Goal: Information Seeking & Learning: Learn about a topic

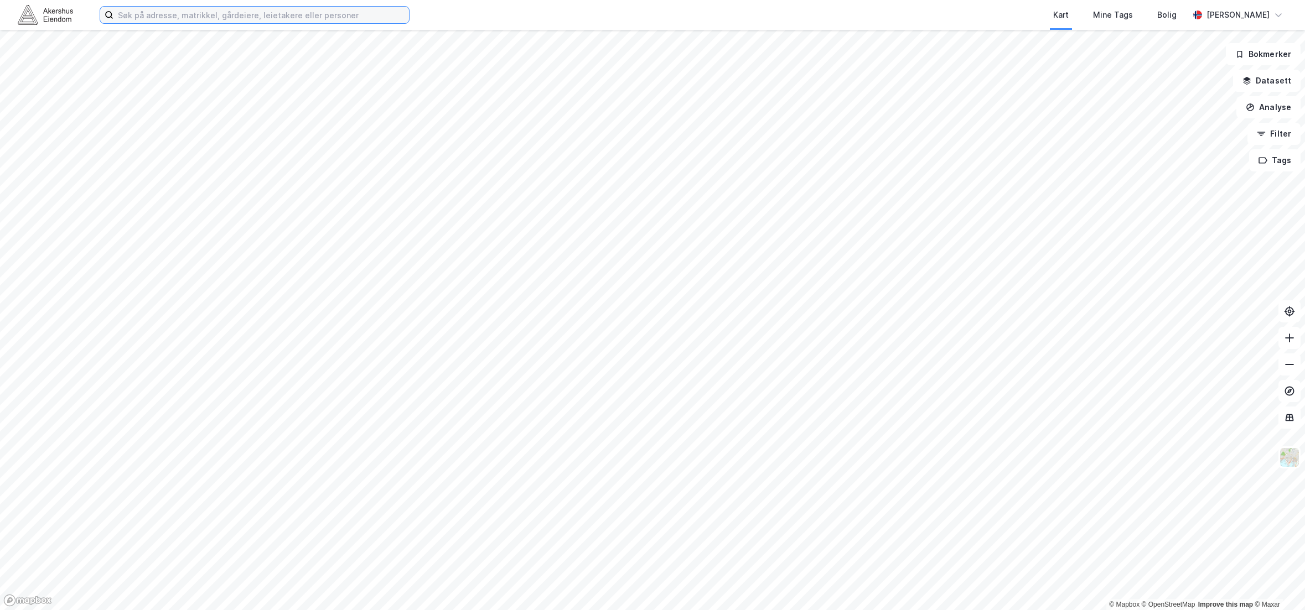
click at [168, 15] on input at bounding box center [261, 15] width 296 height 17
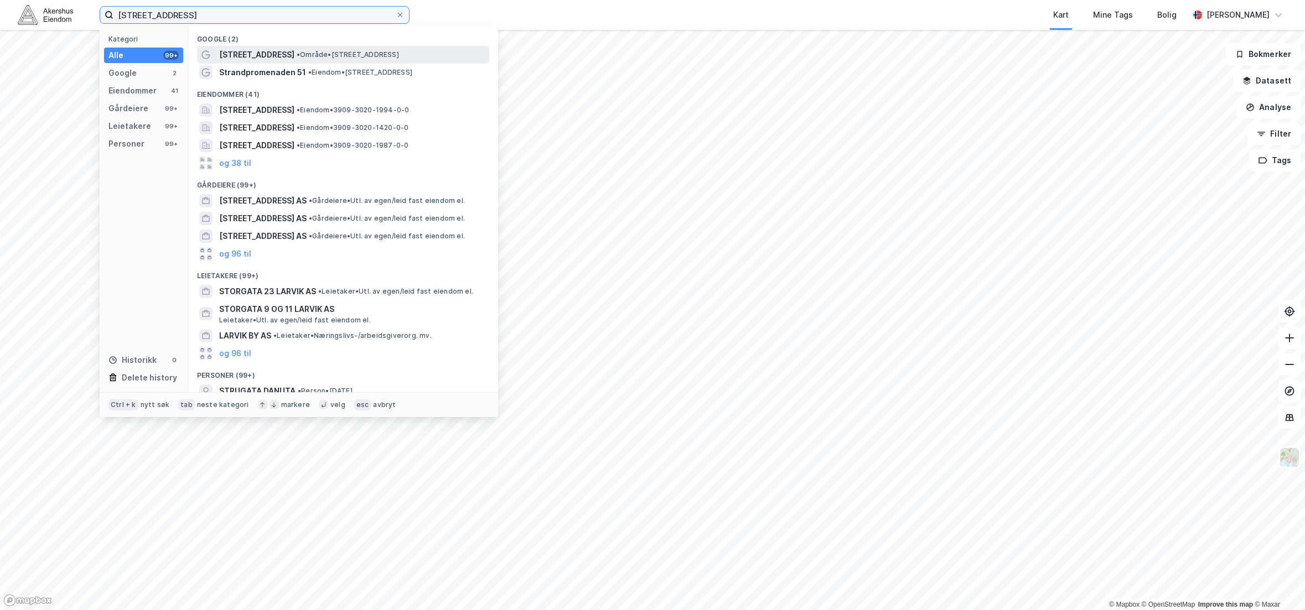
type input "[STREET_ADDRESS]"
click at [247, 56] on span "[STREET_ADDRESS]" at bounding box center [256, 54] width 75 height 13
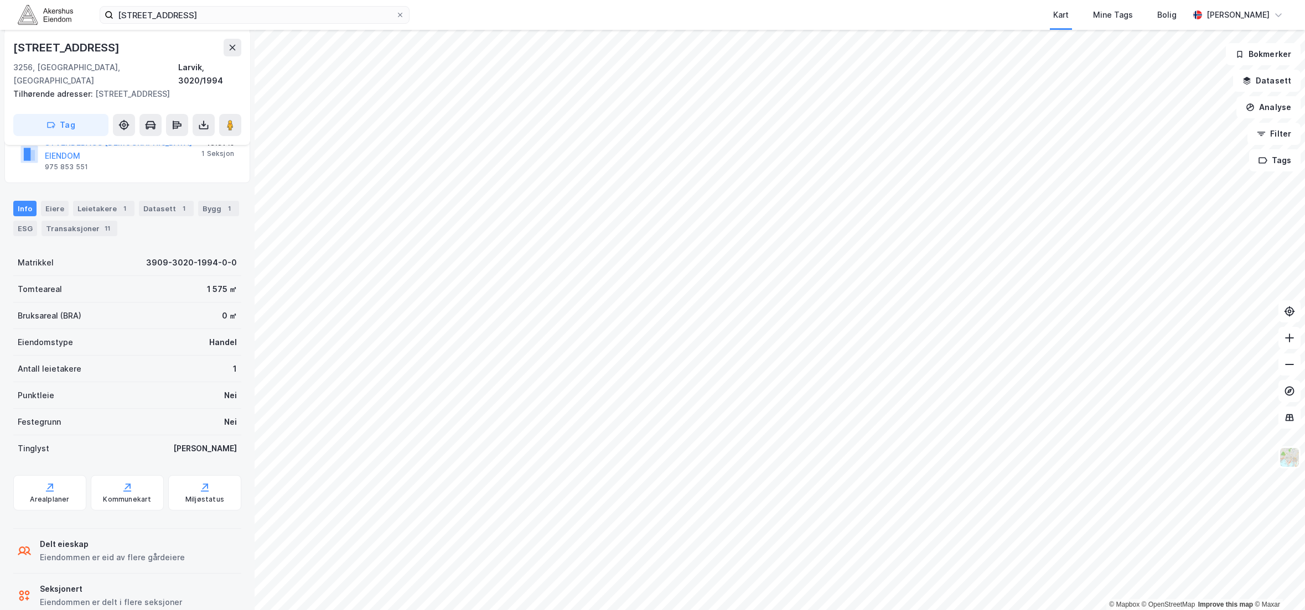
scroll to position [201, 0]
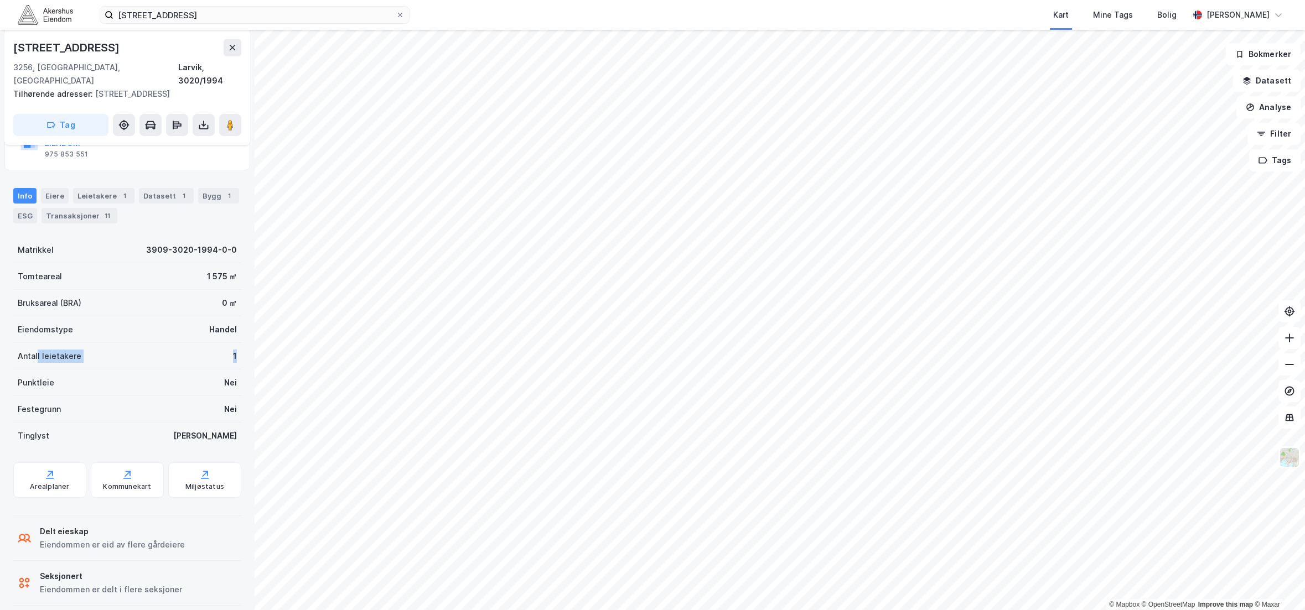
drag, startPoint x: 37, startPoint y: 339, endPoint x: 230, endPoint y: 343, distance: 193.7
click at [230, 343] on div "Antall leietakere 1" at bounding box center [127, 356] width 228 height 27
click at [87, 396] on div "Festegrunn Nei" at bounding box center [127, 409] width 228 height 27
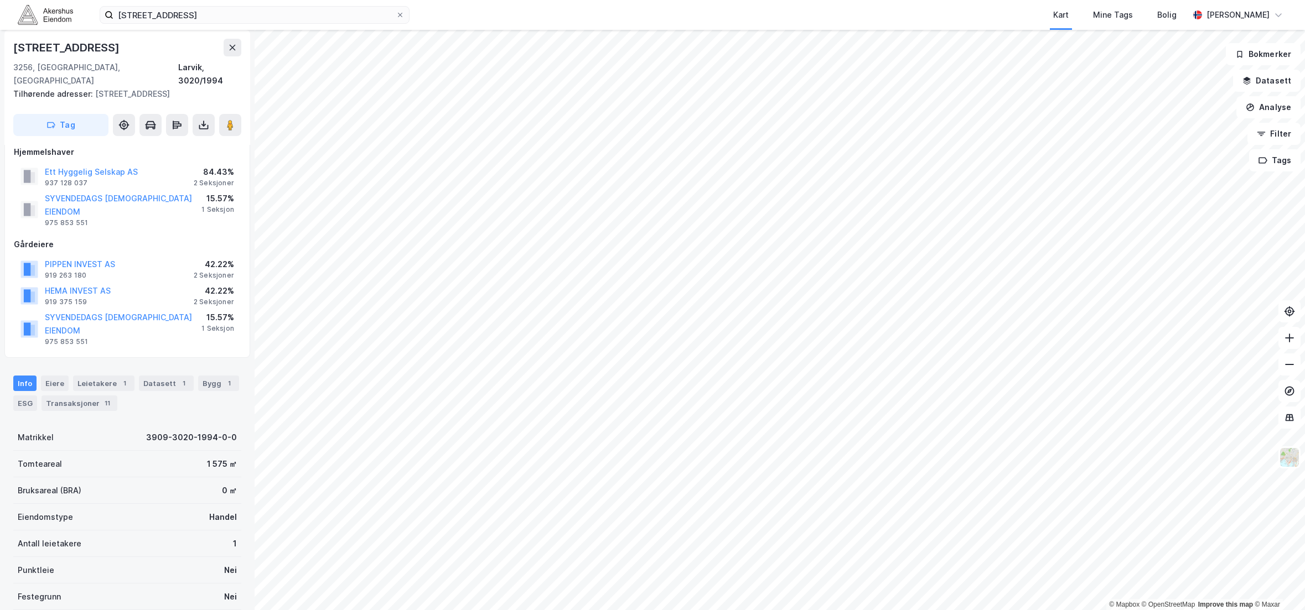
scroll to position [0, 0]
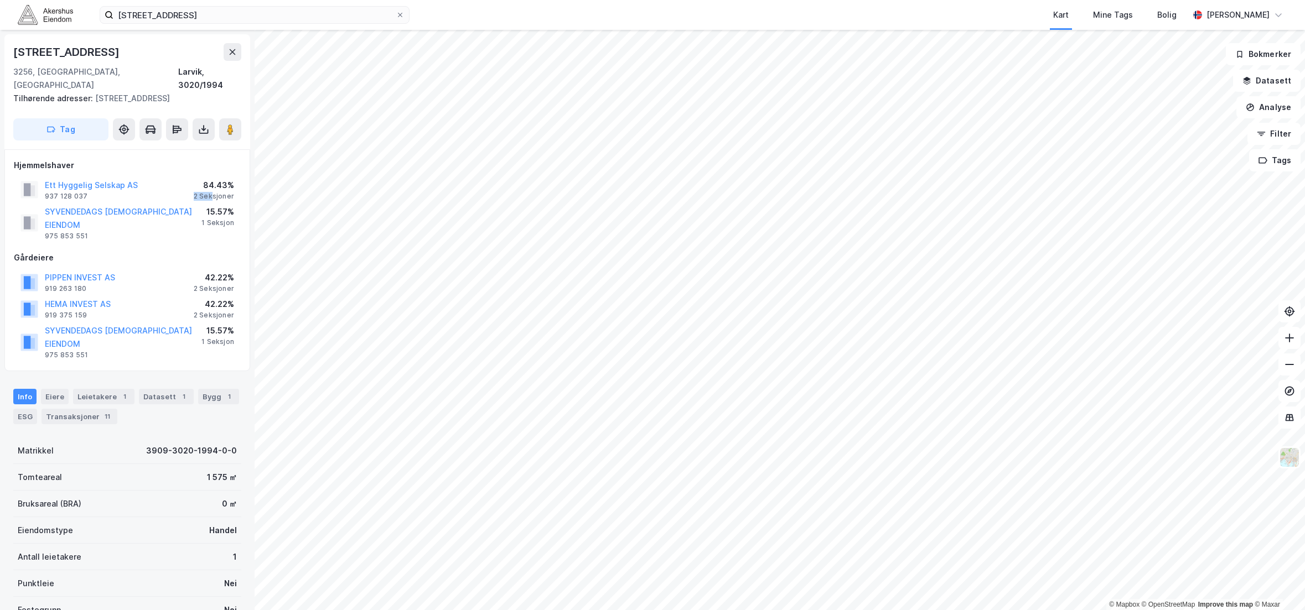
drag, startPoint x: 213, startPoint y: 182, endPoint x: 187, endPoint y: 185, distance: 25.6
click at [187, 185] on div "Ett Hyggelig Selskap AS 937 128 037 84.43% 2 Seksjoner" at bounding box center [127, 190] width 227 height 27
click at [212, 192] on div "2 Seksjoner" at bounding box center [214, 196] width 40 height 9
click at [212, 179] on div "84.43%" at bounding box center [214, 185] width 40 height 13
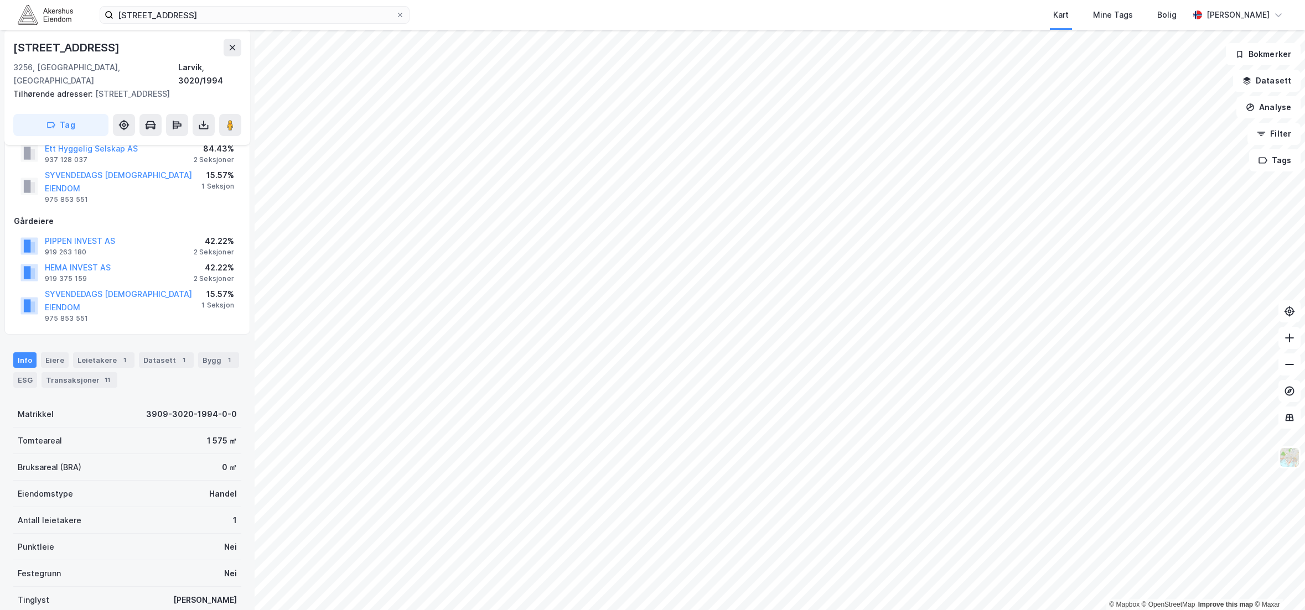
scroll to position [37, 0]
click at [208, 352] on div "Bygg 1" at bounding box center [218, 359] width 41 height 15
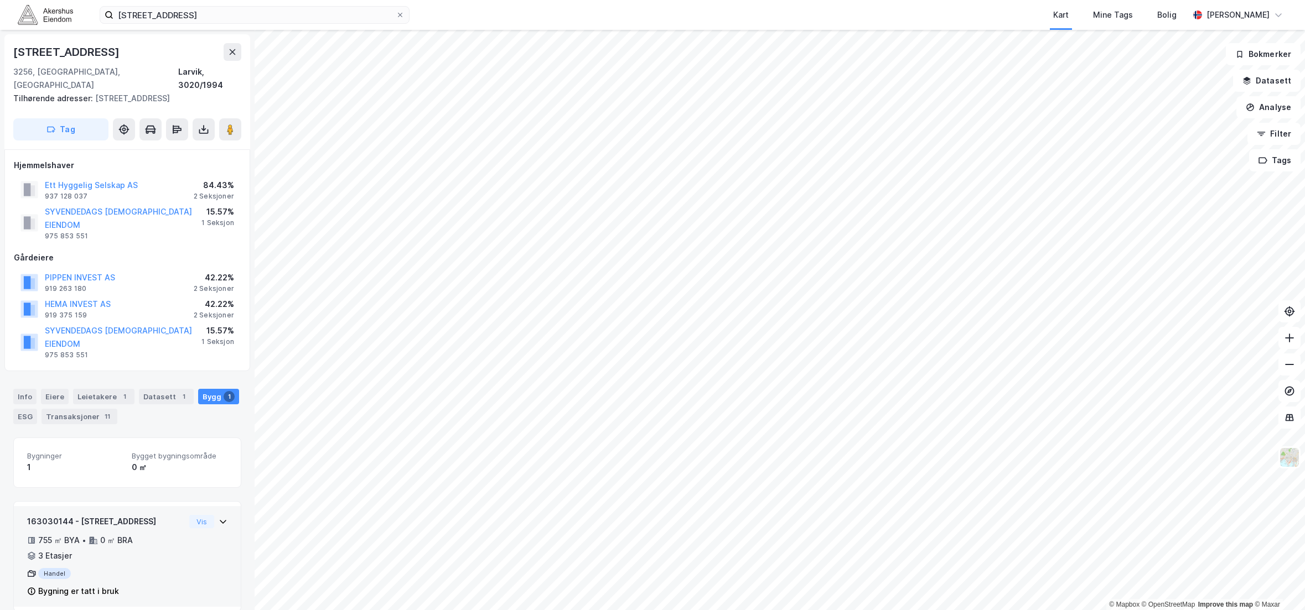
scroll to position [2, 0]
click at [189, 514] on button "Vis" at bounding box center [201, 520] width 25 height 13
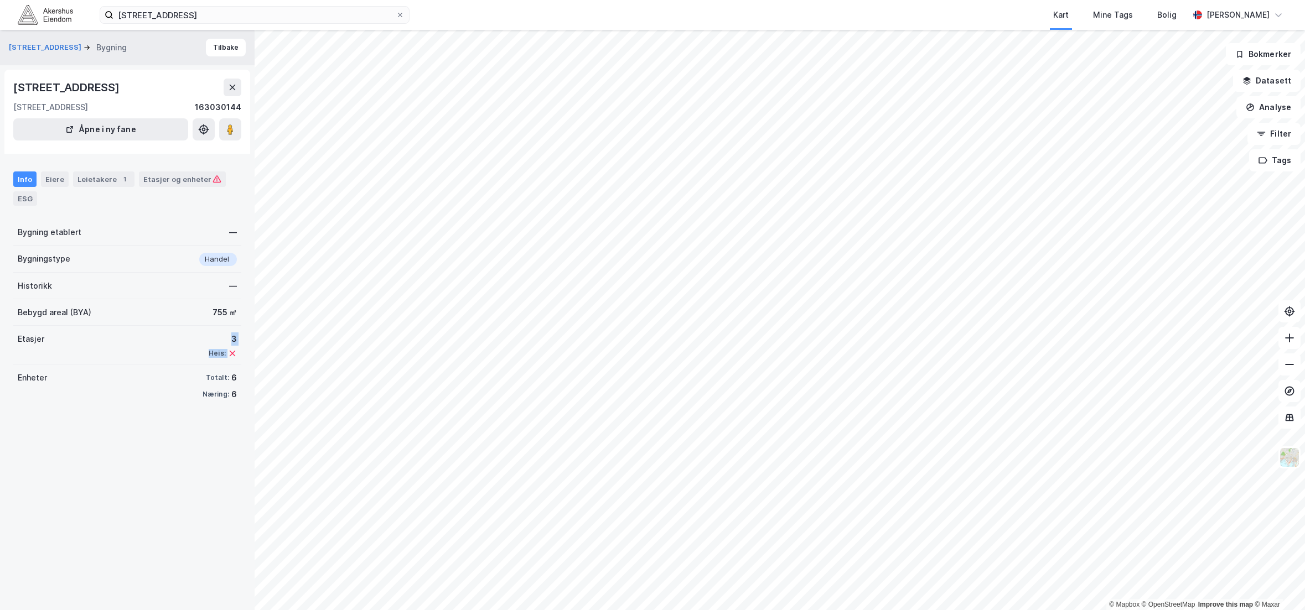
drag, startPoint x: 226, startPoint y: 352, endPoint x: 129, endPoint y: 346, distance: 97.0
click at [129, 346] on div "Etasjer 3 Heis:" at bounding box center [127, 345] width 228 height 39
drag, startPoint x: 17, startPoint y: 265, endPoint x: 236, endPoint y: 260, distance: 218.6
click at [236, 260] on div "Storgata 51 Bygning Tilbake [STREET_ADDRESS][GEOGRAPHIC_DATA][STREET_ADDRESS][S…" at bounding box center [127, 320] width 255 height 581
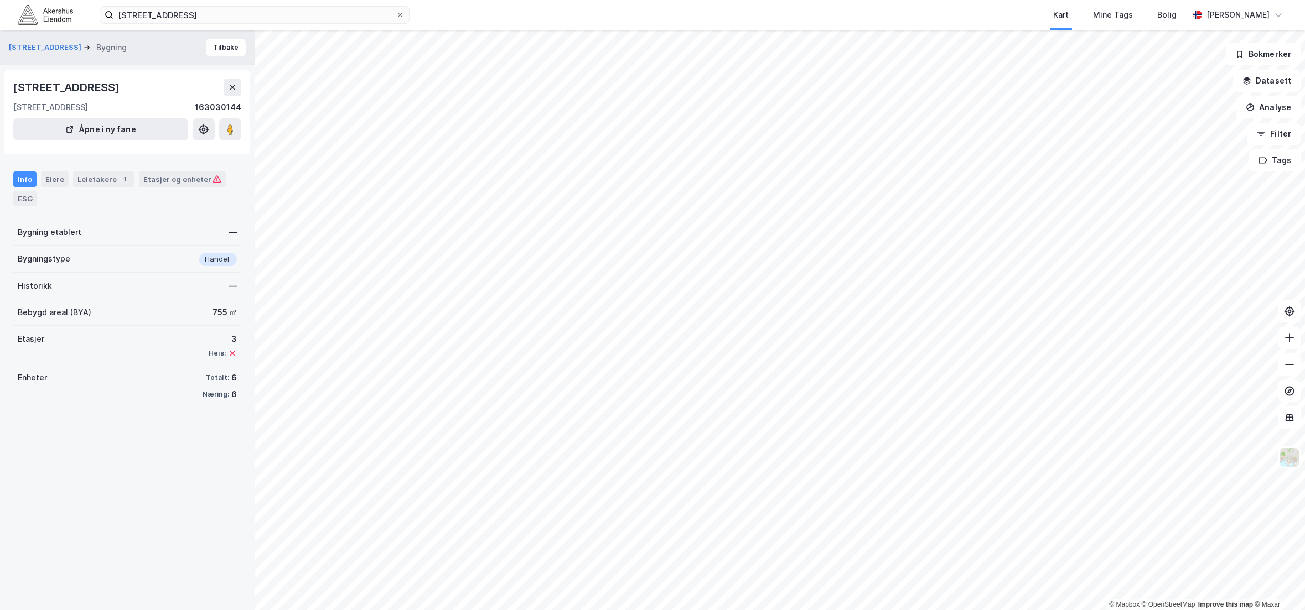
click at [236, 260] on div "Storgata 51 Bygning Tilbake [STREET_ADDRESS][GEOGRAPHIC_DATA][STREET_ADDRESS][S…" at bounding box center [127, 320] width 255 height 581
click at [178, 179] on div "Etasjer og enheter" at bounding box center [182, 179] width 78 height 10
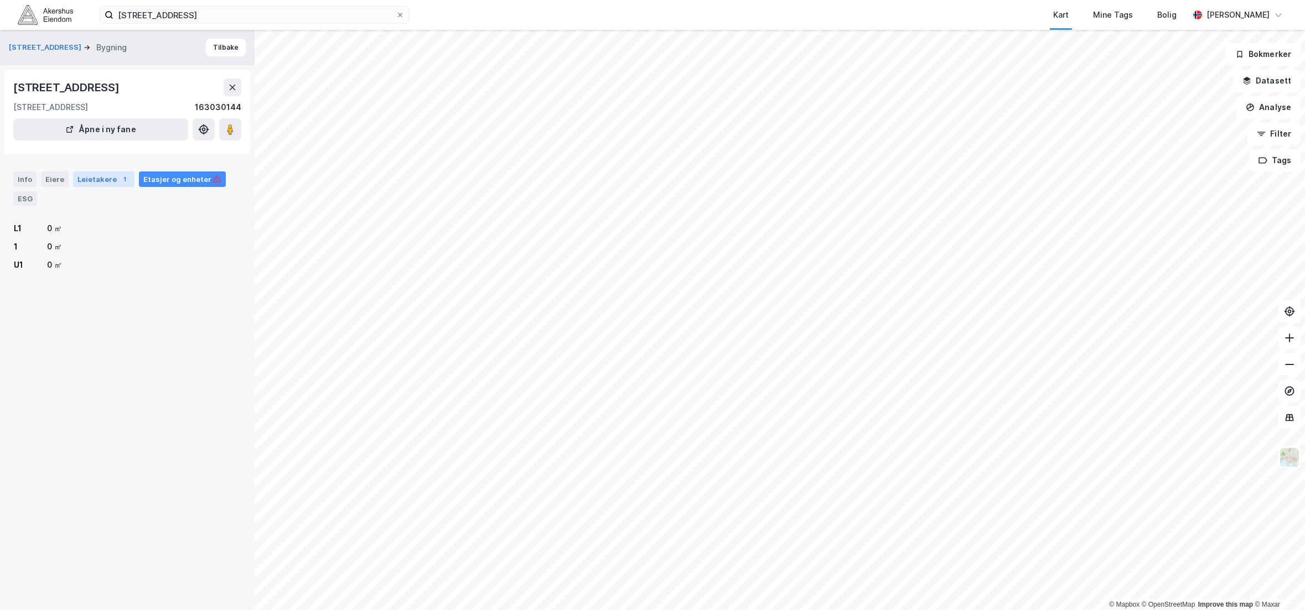
click at [85, 182] on div "Leietakere 1" at bounding box center [103, 179] width 61 height 15
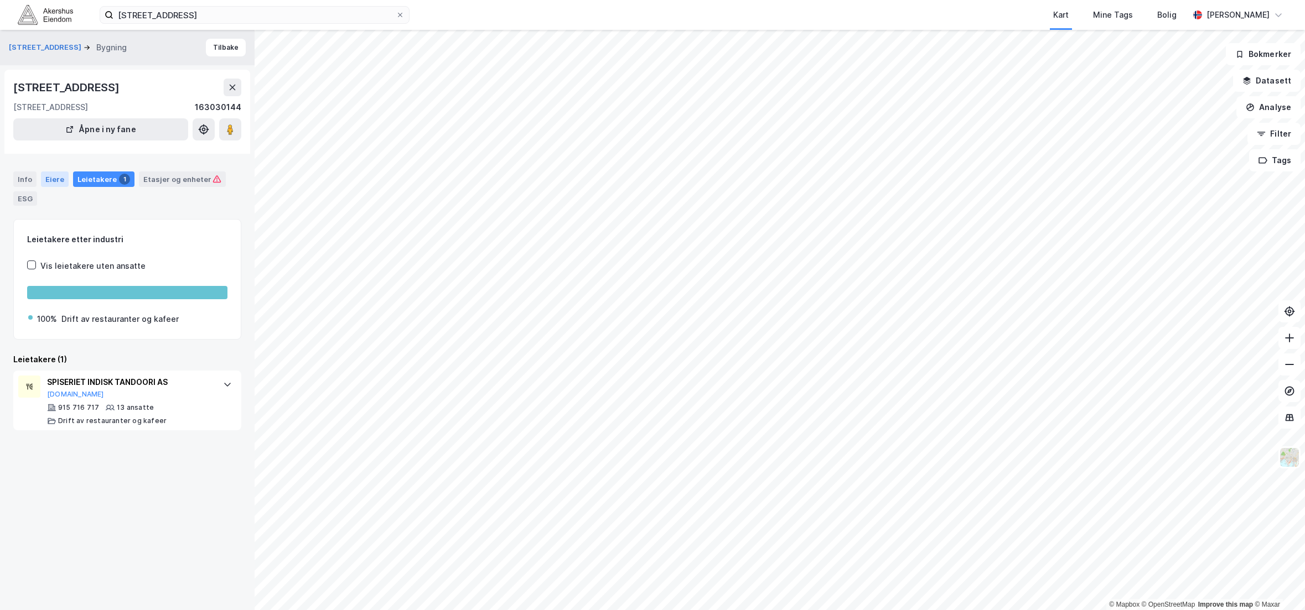
click at [52, 180] on div "Eiere" at bounding box center [55, 179] width 28 height 15
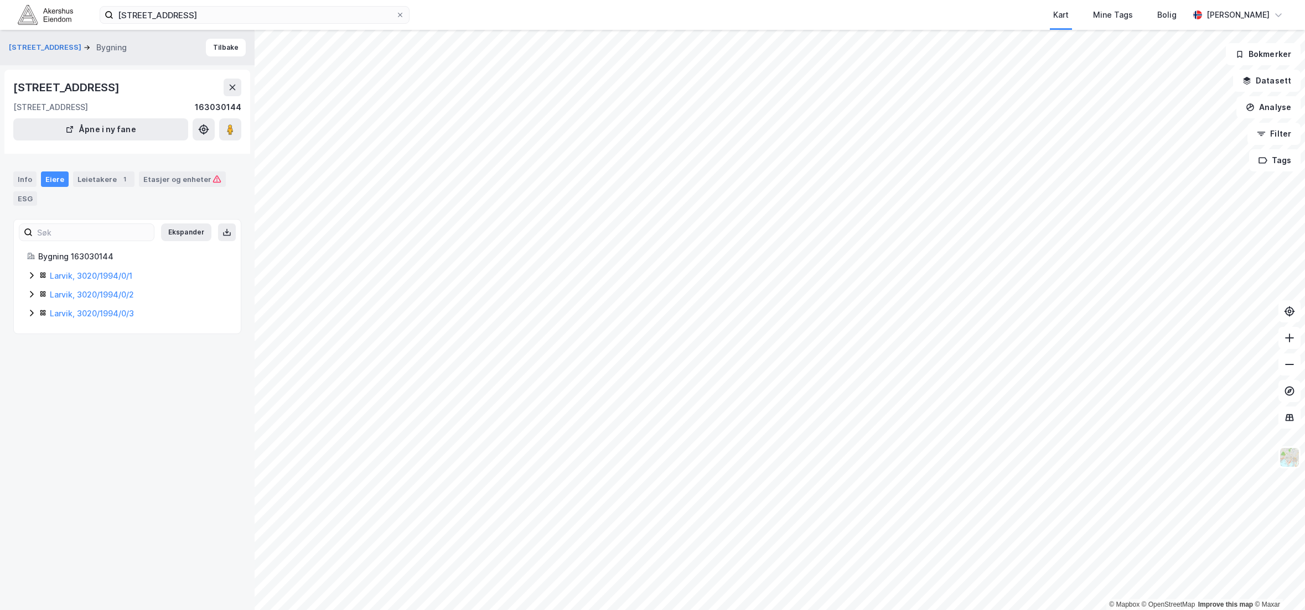
click at [29, 277] on icon at bounding box center [31, 275] width 9 height 9
click at [30, 351] on icon at bounding box center [31, 350] width 9 height 9
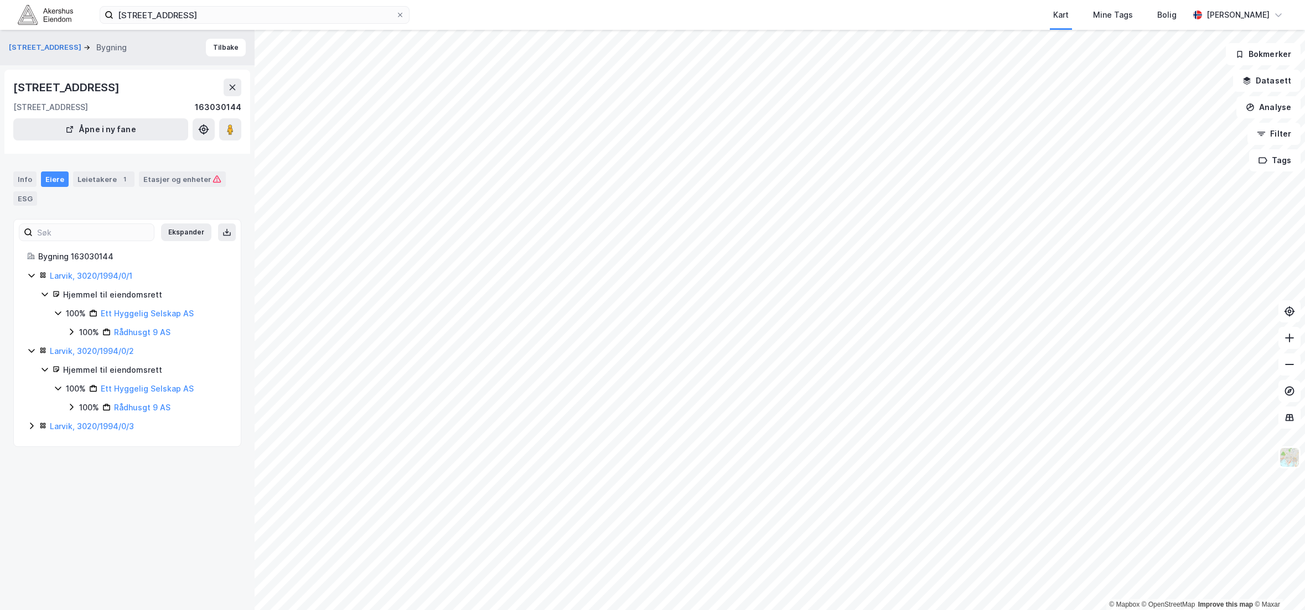
click at [32, 427] on icon at bounding box center [31, 426] width 3 height 7
click at [100, 181] on div "Leietakere 1" at bounding box center [103, 179] width 61 height 15
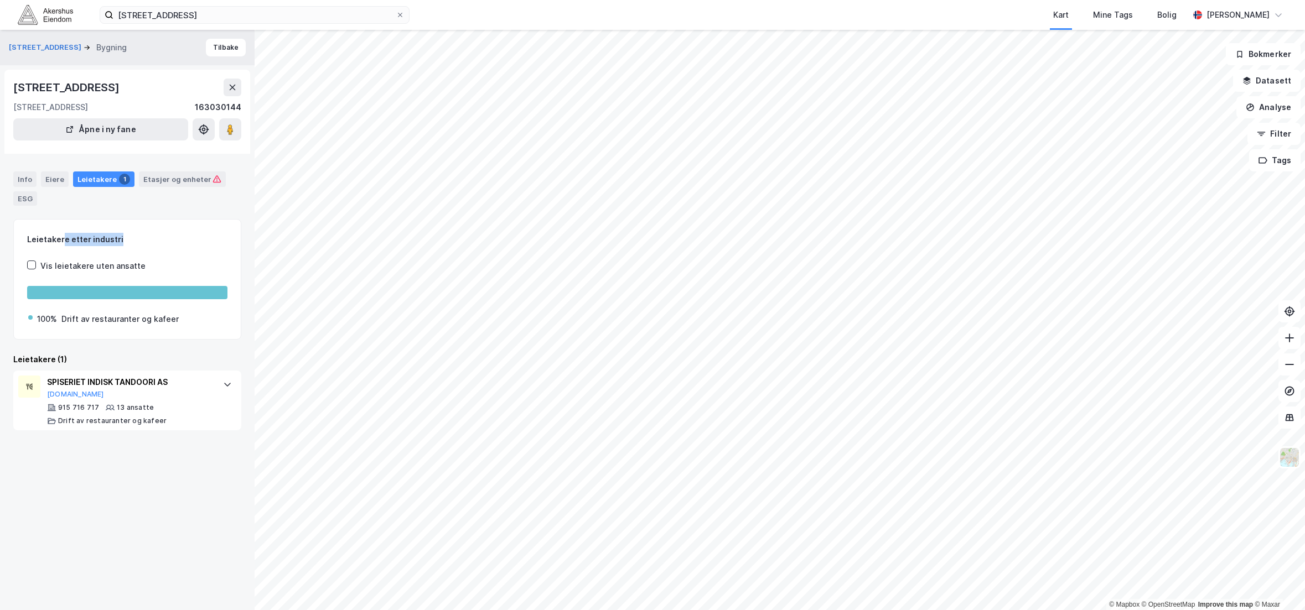
drag, startPoint x: 61, startPoint y: 235, endPoint x: 172, endPoint y: 237, distance: 110.7
click at [172, 237] on div "Leietakere etter industri" at bounding box center [127, 239] width 200 height 13
click at [199, 216] on div "Info Eiere Leietakere 1 Etasjer og enheter ESG Leietakere etter industri Vis le…" at bounding box center [127, 294] width 228 height 272
